Goal: Task Accomplishment & Management: Manage account settings

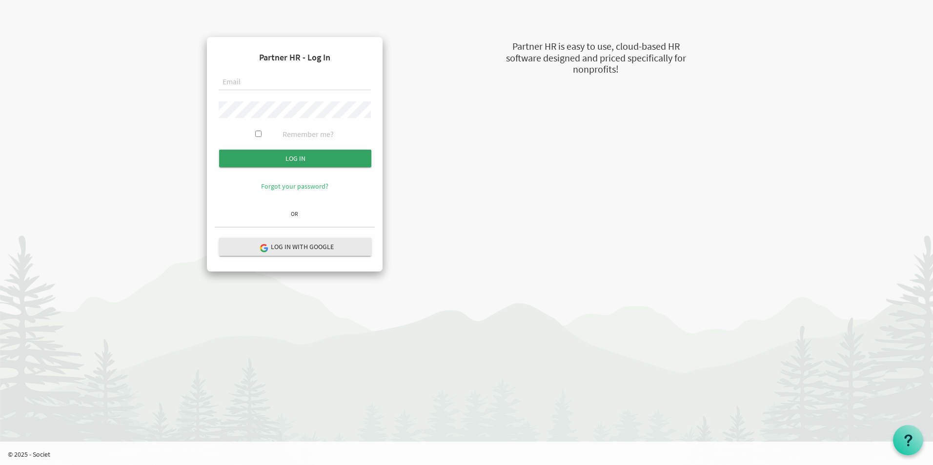
type input "[EMAIL_ADDRESS][DOMAIN_NAME]"
click at [292, 156] on input "submit" at bounding box center [295, 159] width 152 height 18
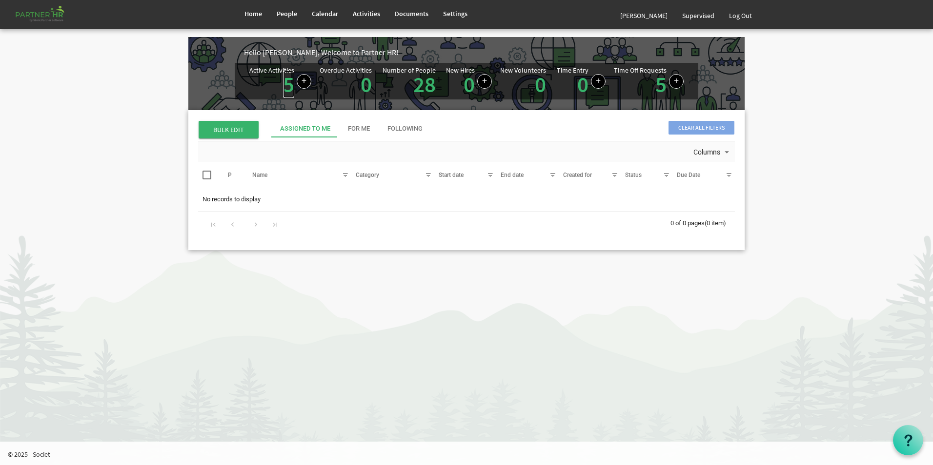
click at [287, 86] on link "5" at bounding box center [288, 84] width 11 height 27
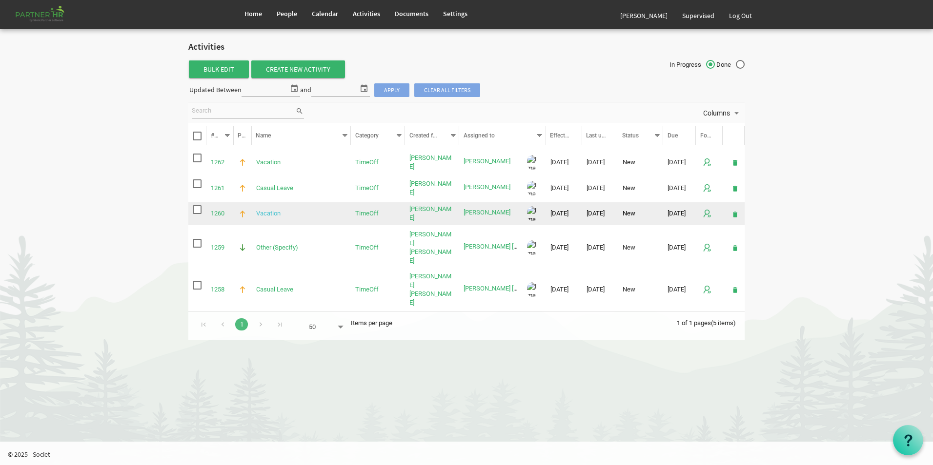
click at [268, 214] on link "Vacation" at bounding box center [268, 213] width 24 height 7
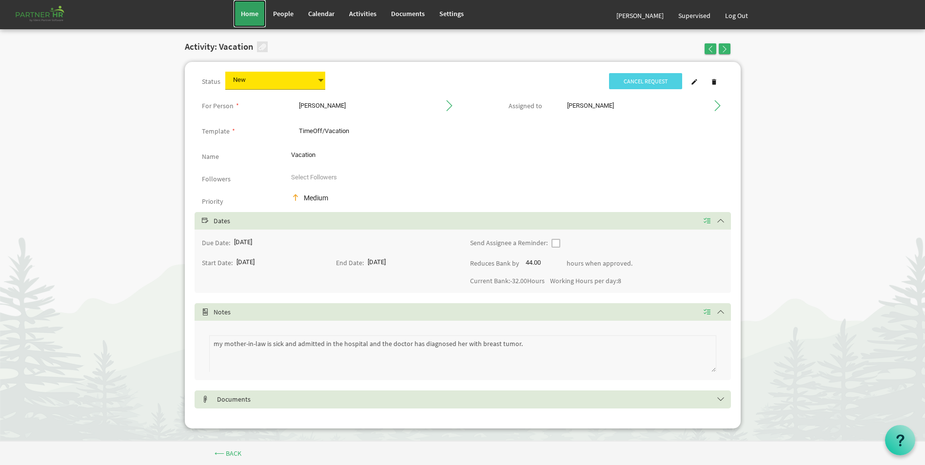
click at [245, 17] on span "Home" at bounding box center [250, 13] width 18 height 9
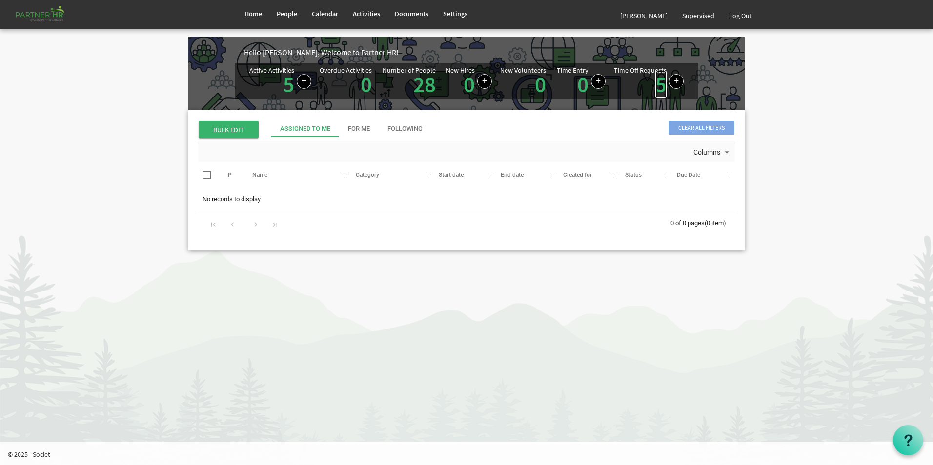
click at [658, 88] on link "5" at bounding box center [660, 84] width 11 height 27
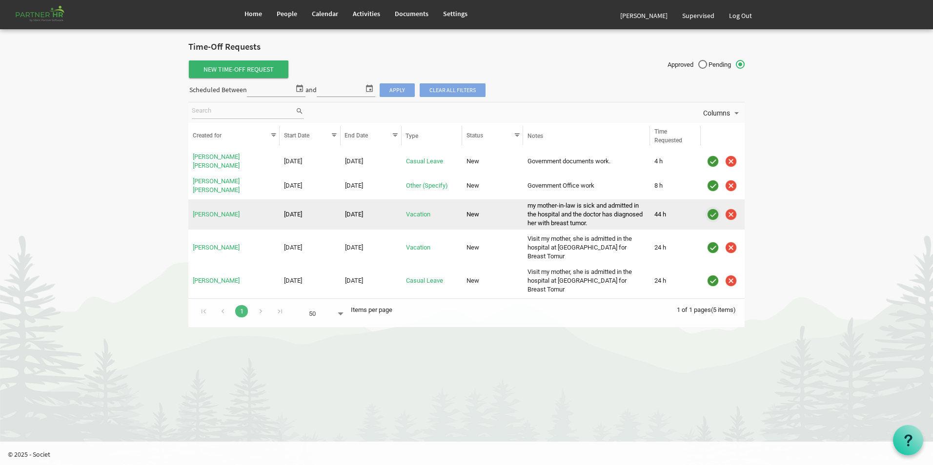
click at [710, 211] on img "is template cell column header" at bounding box center [712, 214] width 15 height 15
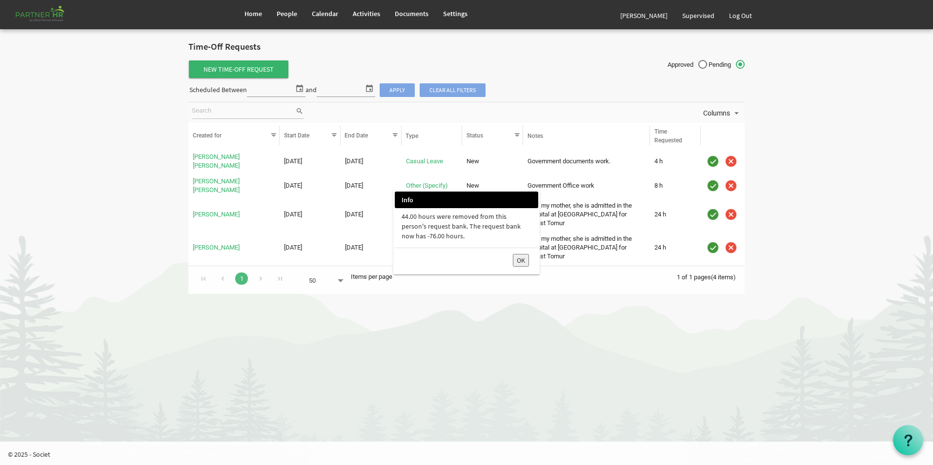
click at [521, 259] on button "OK" at bounding box center [521, 260] width 16 height 13
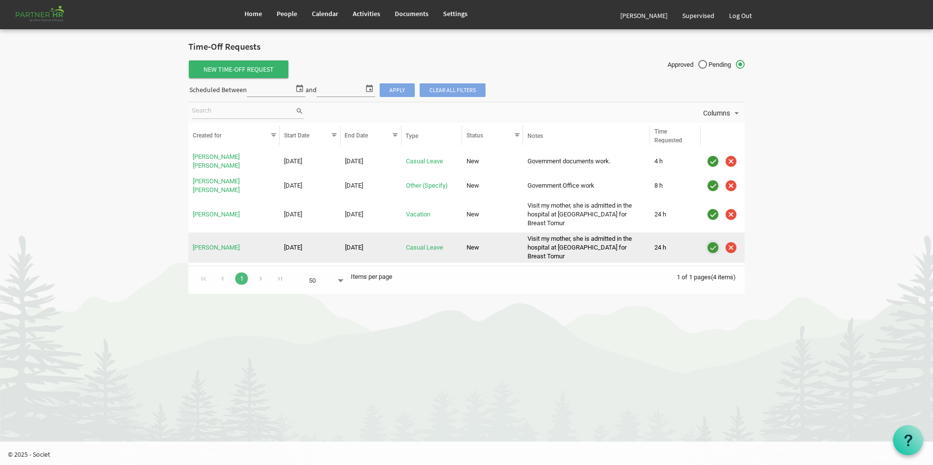
click at [711, 240] on img "is template cell column header" at bounding box center [712, 247] width 15 height 15
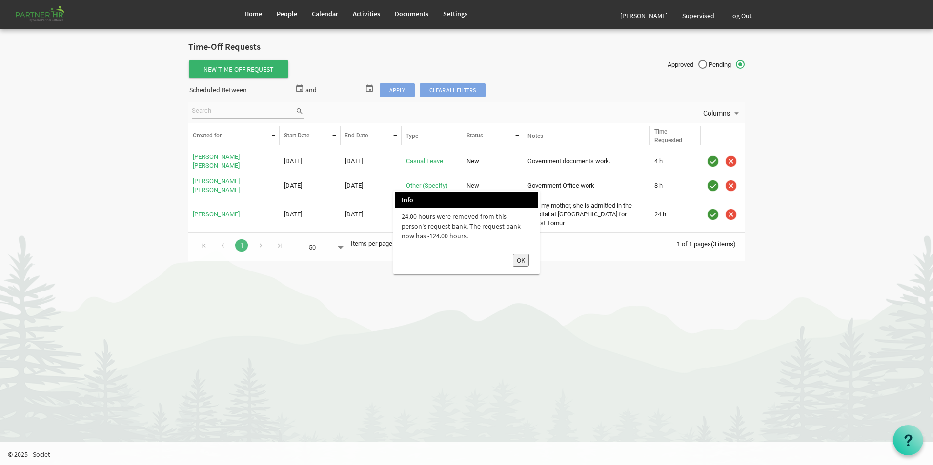
click at [516, 260] on button "OK" at bounding box center [521, 260] width 16 height 13
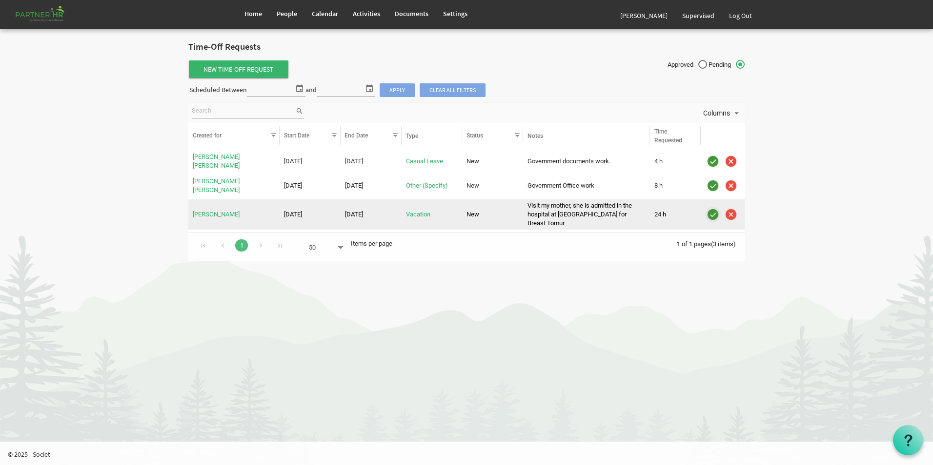
click at [711, 208] on img "is template cell column header" at bounding box center [712, 214] width 15 height 15
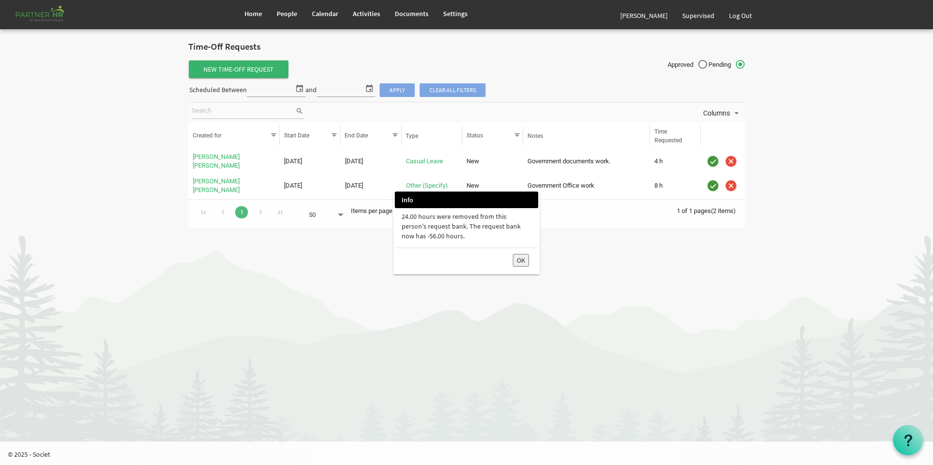
click at [520, 262] on button "OK" at bounding box center [521, 260] width 16 height 13
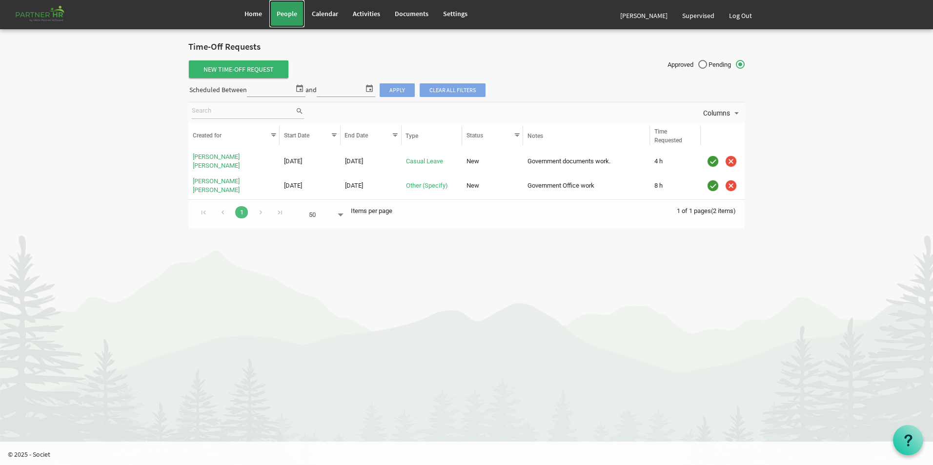
click at [282, 16] on span "People" at bounding box center [287, 13] width 20 height 9
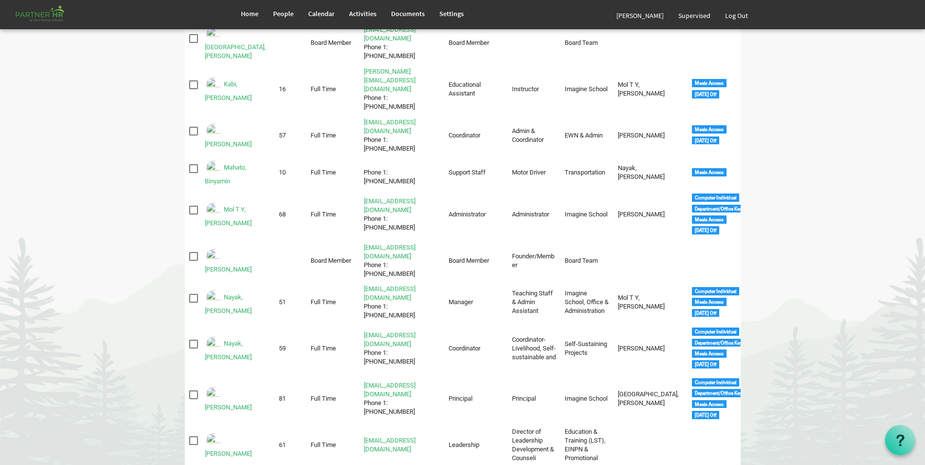
scroll to position [341, 0]
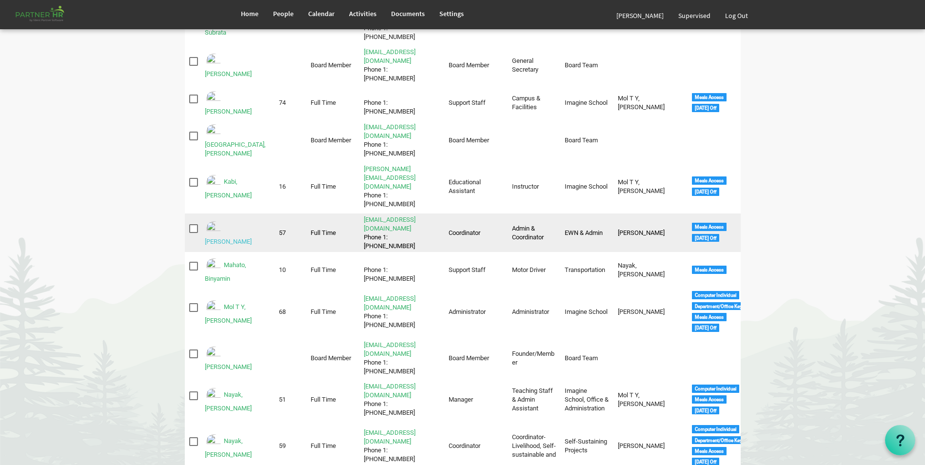
click at [241, 238] on link "Kashyap, Shelly" at bounding box center [228, 241] width 47 height 7
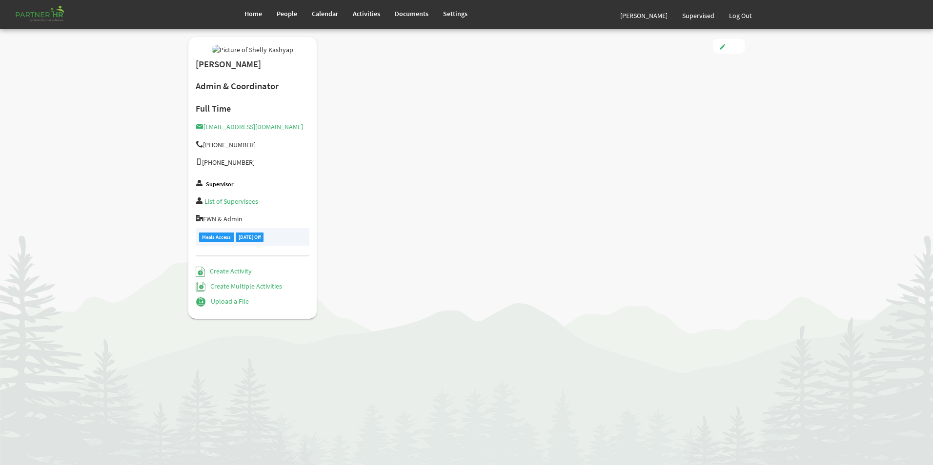
type input "Full Time"
type input "Coordinator"
type input "[PERSON_NAME]"
type input "[DATE]"
type input "[DEMOGRAPHIC_DATA]"
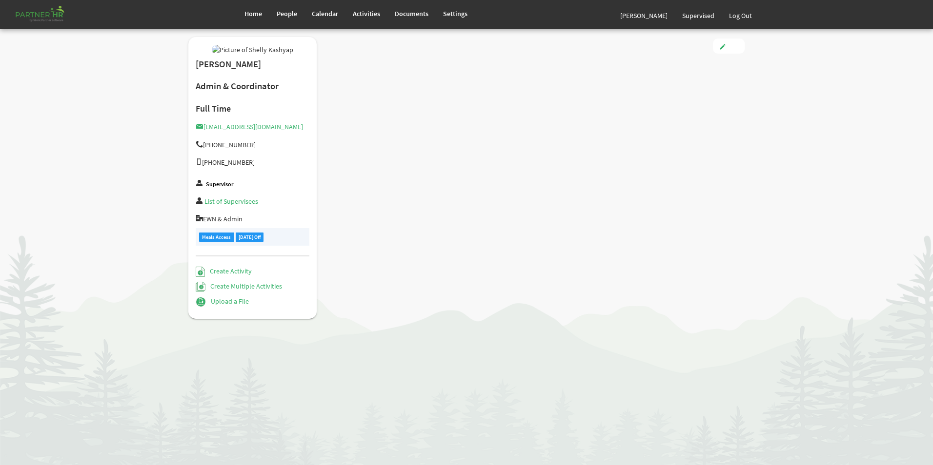
type input "[DATE]"
checkbox input "true"
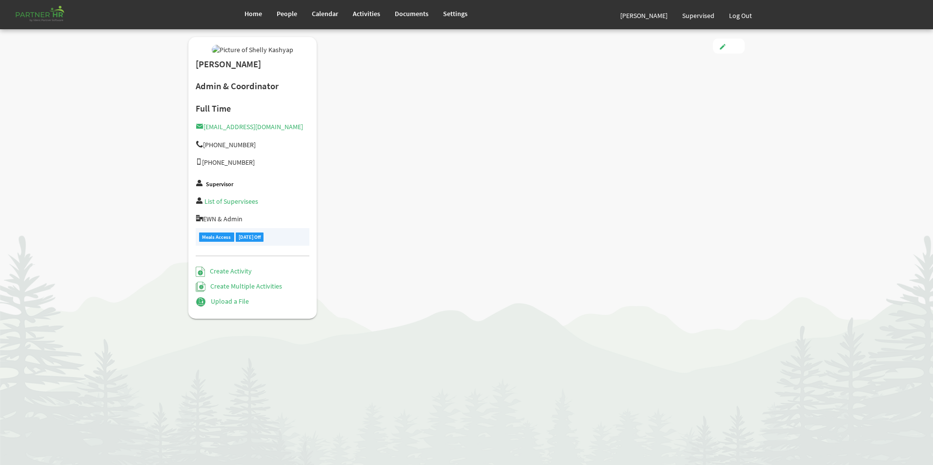
checkbox input "true"
type input "3.00"
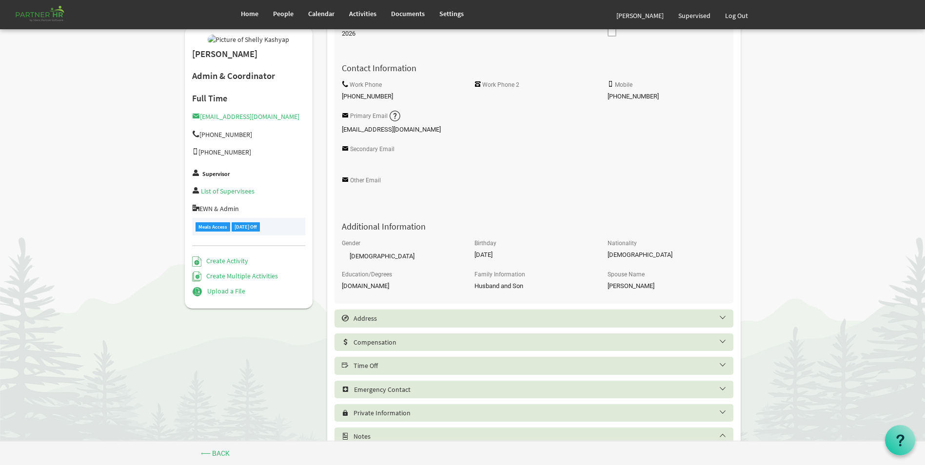
scroll to position [293, 0]
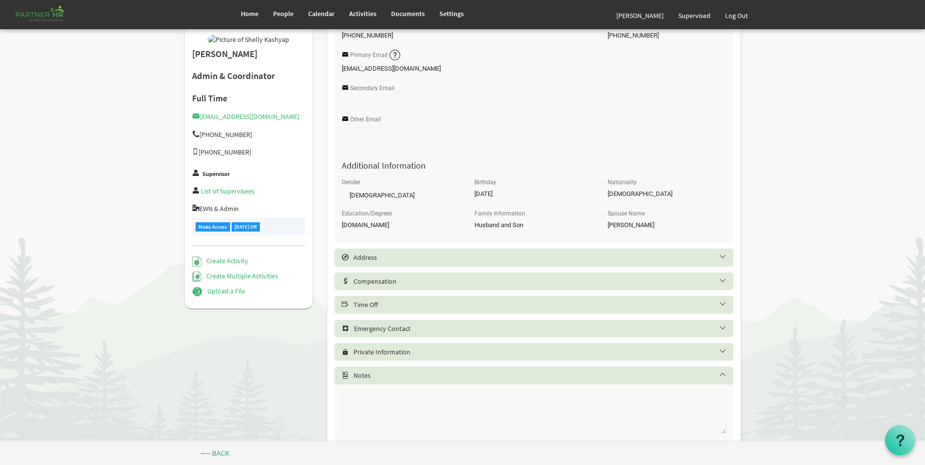
click at [382, 304] on h5 "Time Off" at bounding box center [541, 305] width 399 height 8
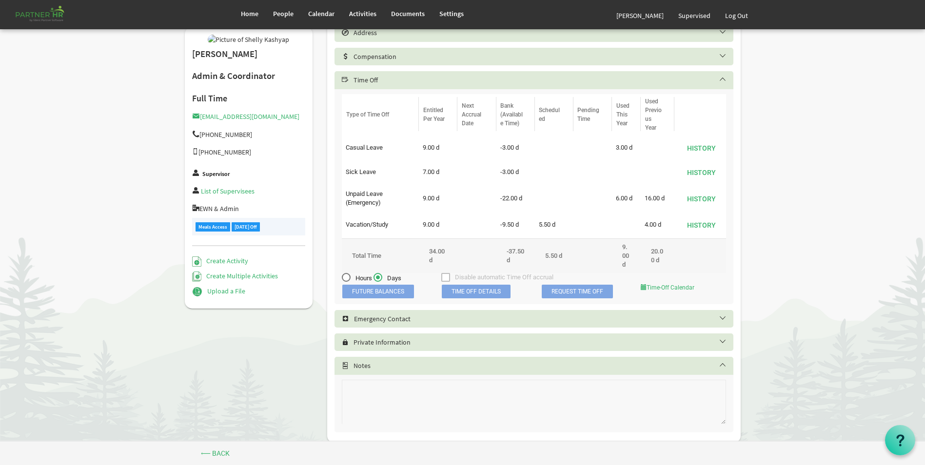
scroll to position [537, 0]
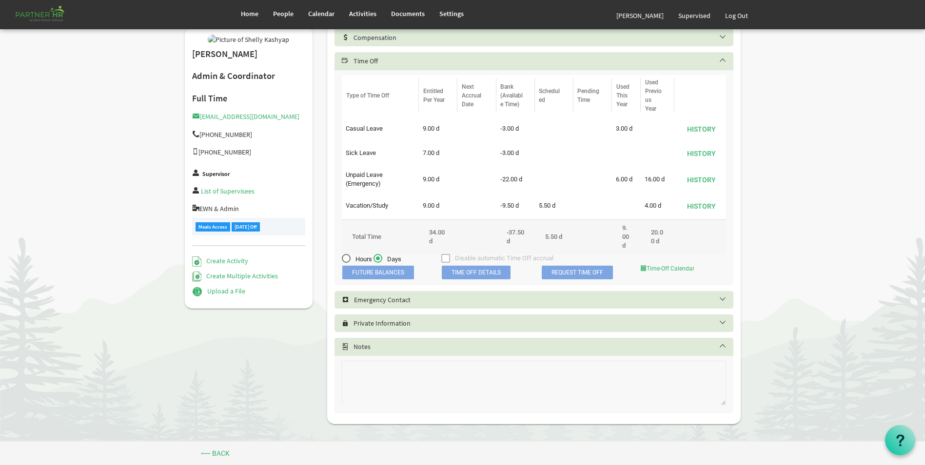
click at [488, 274] on span "Time Off Details" at bounding box center [476, 273] width 69 height 14
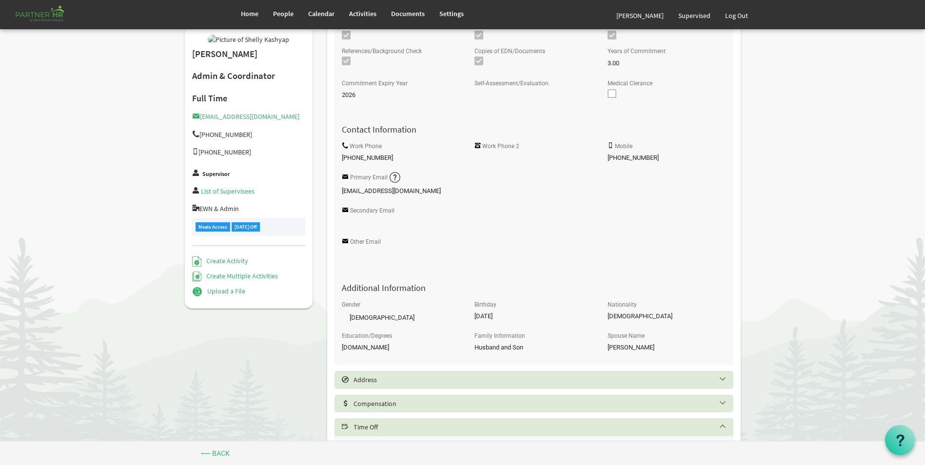
scroll to position [49, 0]
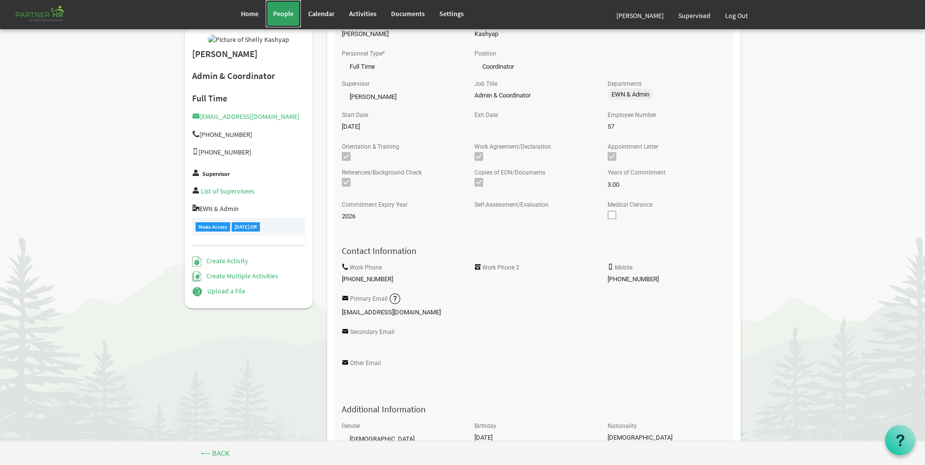
click at [282, 12] on span "People" at bounding box center [283, 13] width 20 height 9
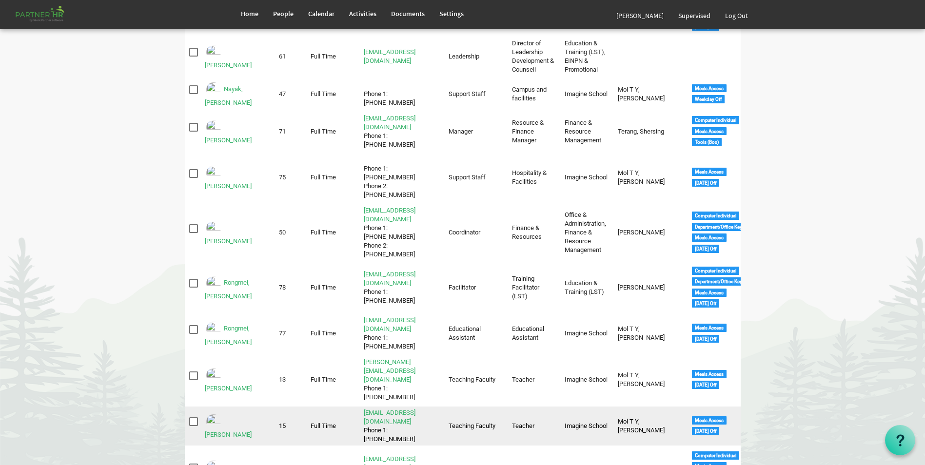
scroll to position [841, 0]
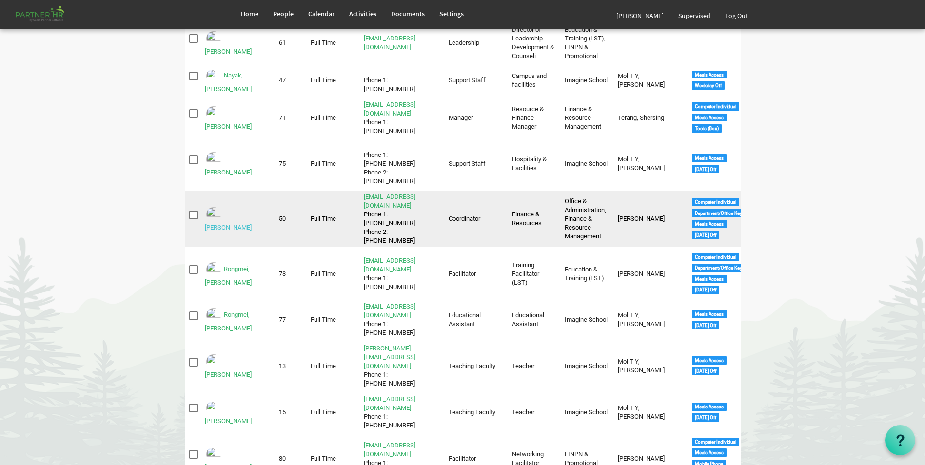
click at [241, 224] on link "Raveendra, Ariga" at bounding box center [228, 227] width 47 height 7
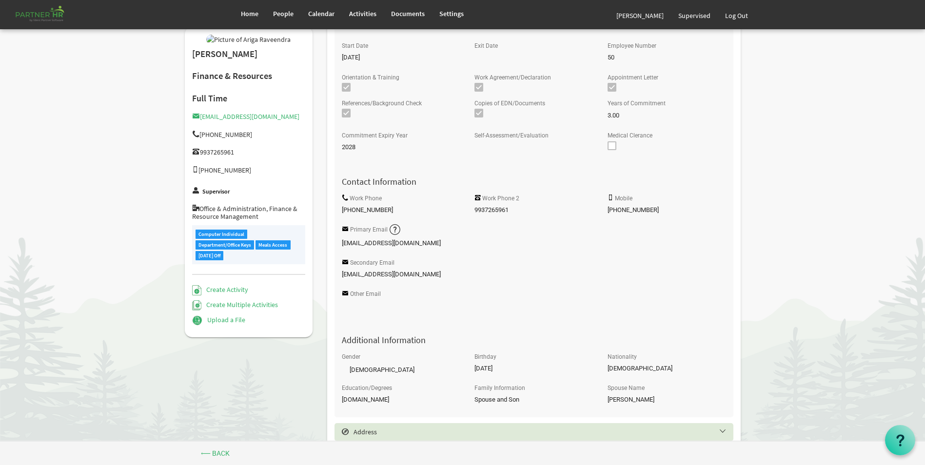
scroll to position [341, 0]
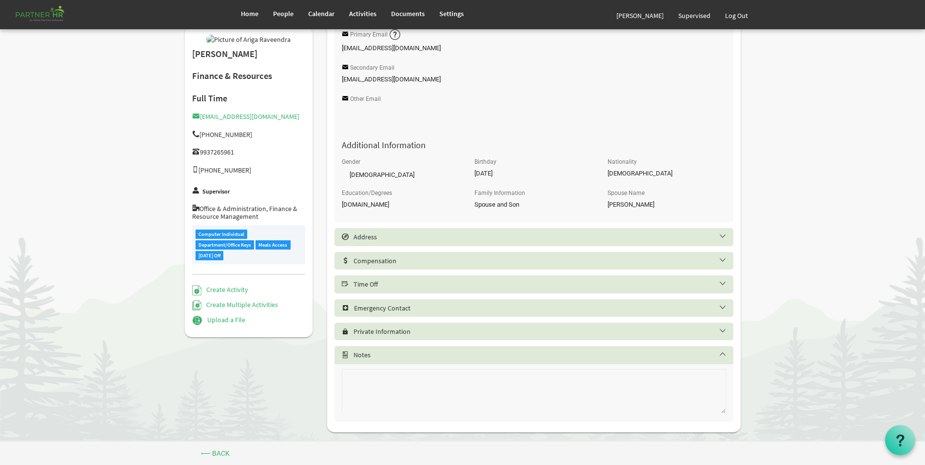
click at [424, 276] on div "Time Off" at bounding box center [534, 285] width 399 height 18
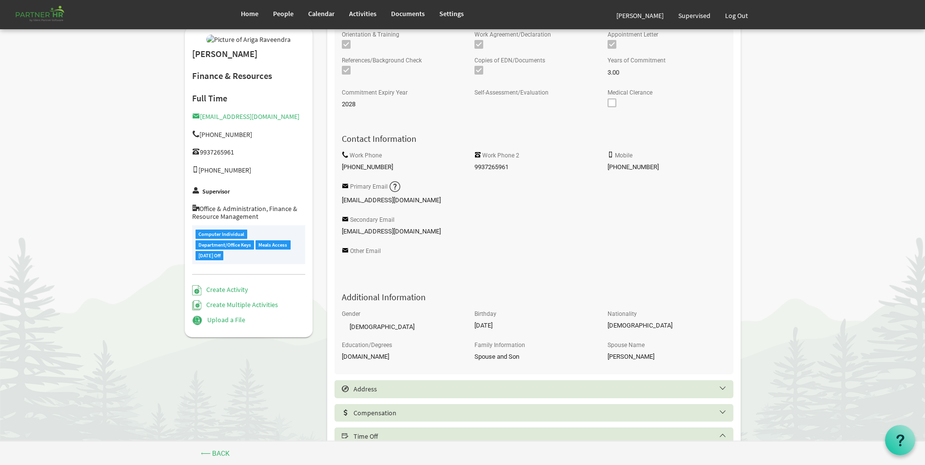
scroll to position [49, 0]
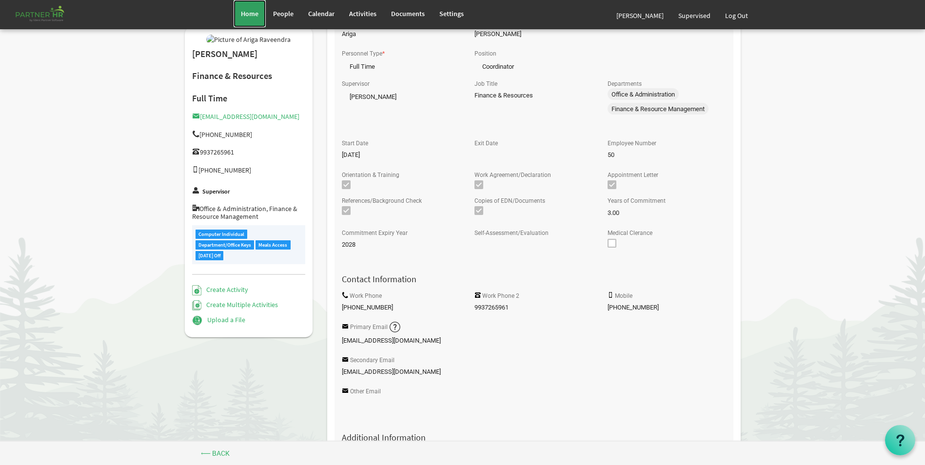
drag, startPoint x: 253, startPoint y: 15, endPoint x: 254, endPoint y: 24, distance: 9.4
click at [253, 15] on span "Home" at bounding box center [250, 13] width 18 height 9
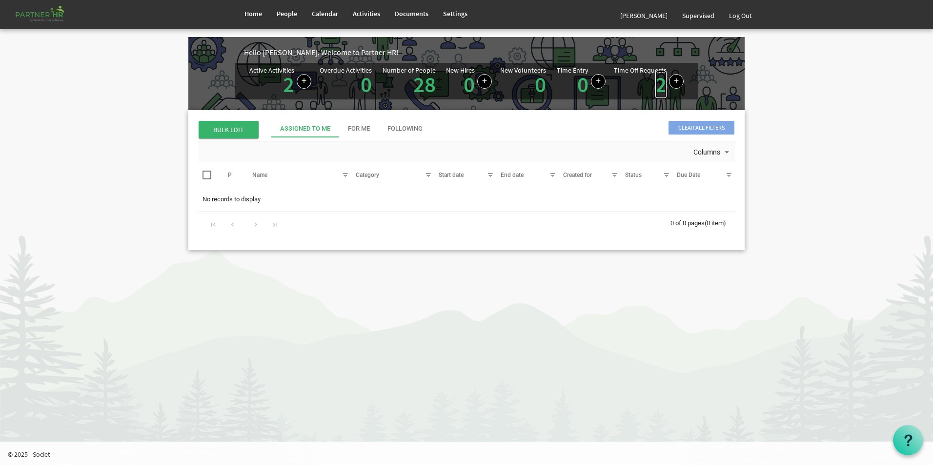
click at [661, 88] on link "2" at bounding box center [660, 84] width 11 height 27
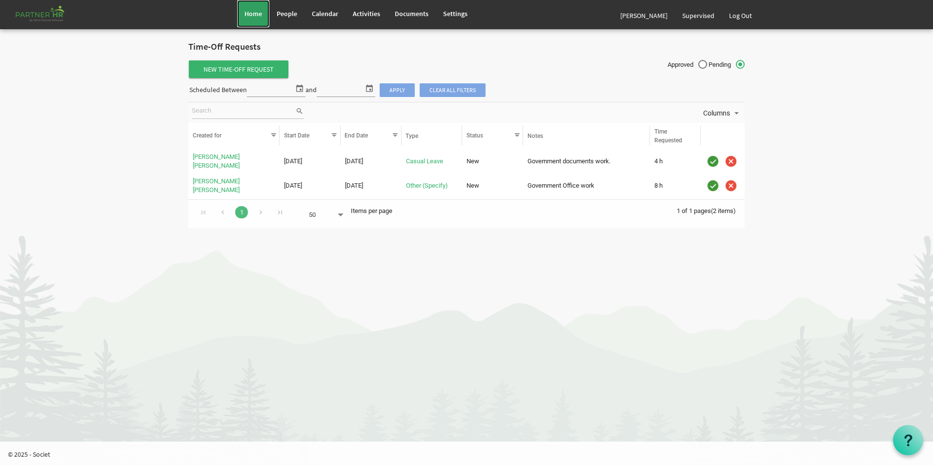
click at [252, 10] on span "Home" at bounding box center [253, 13] width 18 height 9
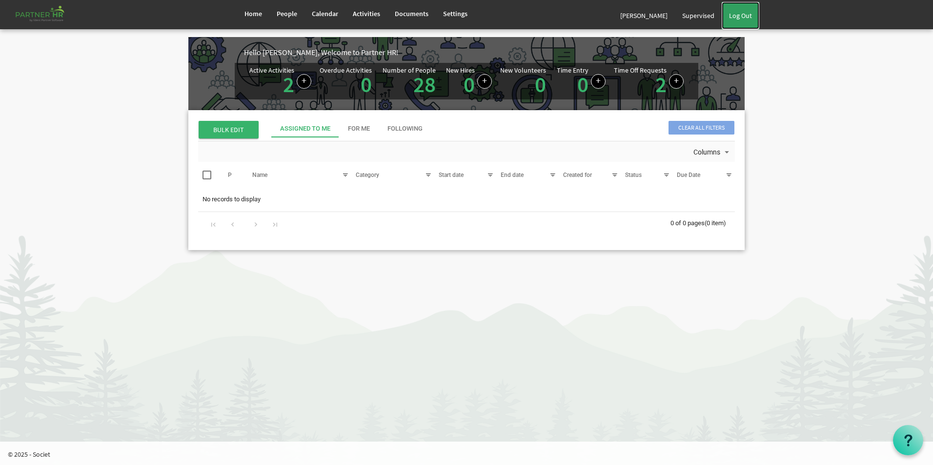
click at [741, 12] on link "Log Out" at bounding box center [740, 15] width 38 height 27
